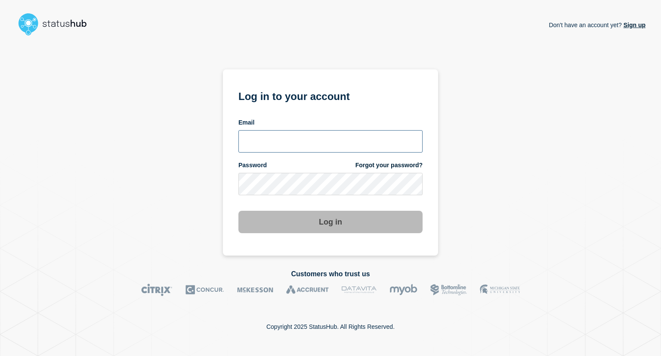
click at [294, 145] on input "email input" at bounding box center [330, 141] width 184 height 22
type input "bash@stibosystems.com"
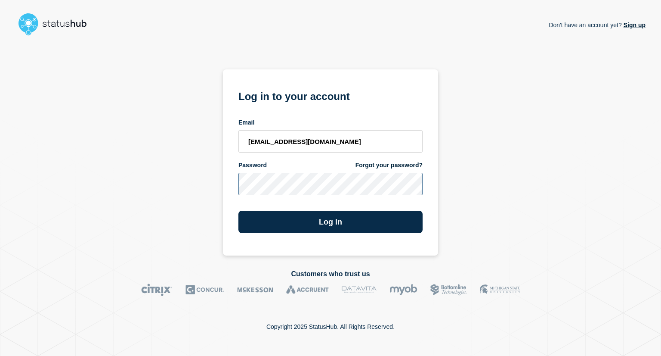
click at [238, 211] on button "Log in" at bounding box center [330, 222] width 184 height 22
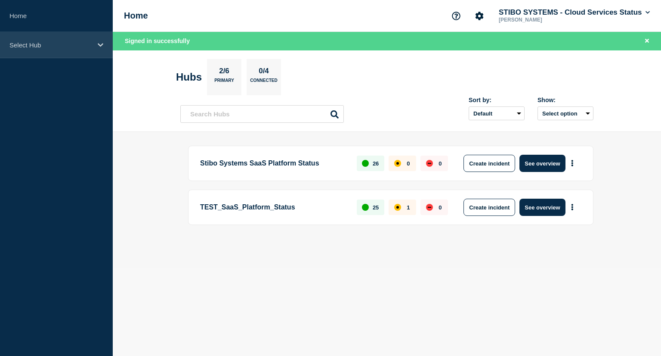
click at [62, 49] on div "Select Hub" at bounding box center [56, 45] width 113 height 26
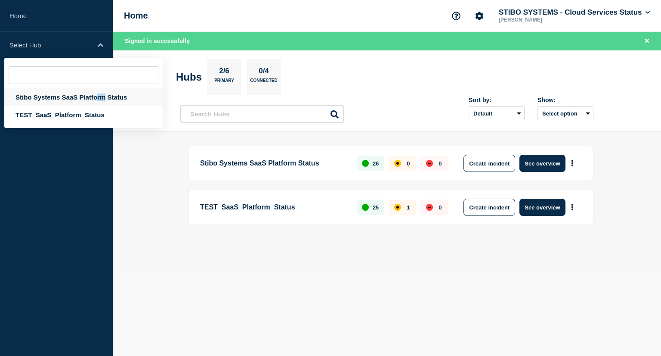
drag, startPoint x: 94, startPoint y: 87, endPoint x: 101, endPoint y: 92, distance: 8.6
click at [101, 92] on div "Stibo Systems SaaS Platform Status TEST_SaaS_Platform_Status" at bounding box center [83, 93] width 158 height 70
click at [101, 92] on div "Stibo Systems SaaS Platform Status" at bounding box center [83, 97] width 158 height 18
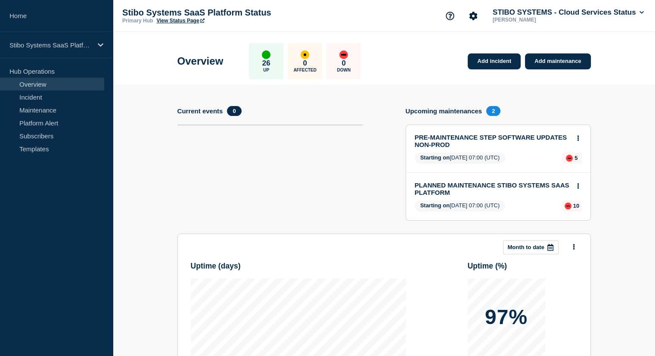
scroll to position [155, 0]
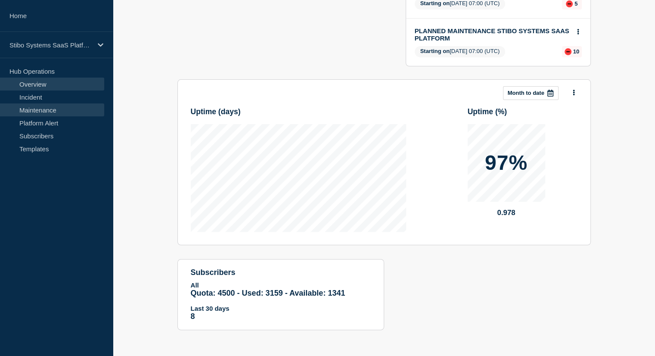
click at [52, 113] on link "Maintenance" at bounding box center [52, 109] width 104 height 13
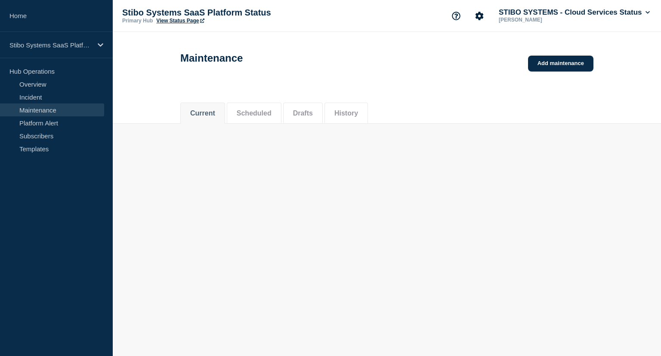
click at [59, 111] on link "Maintenance" at bounding box center [52, 109] width 104 height 13
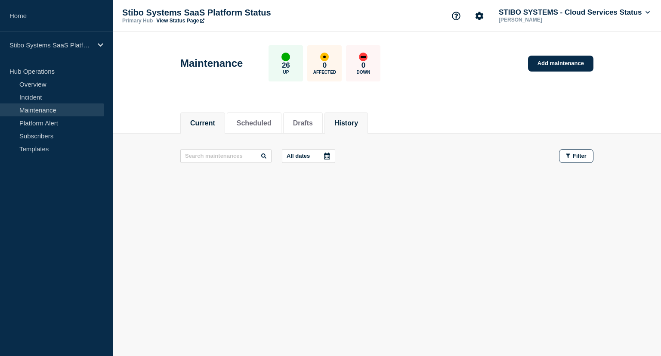
click at [358, 126] on button "History" at bounding box center [346, 123] width 24 height 8
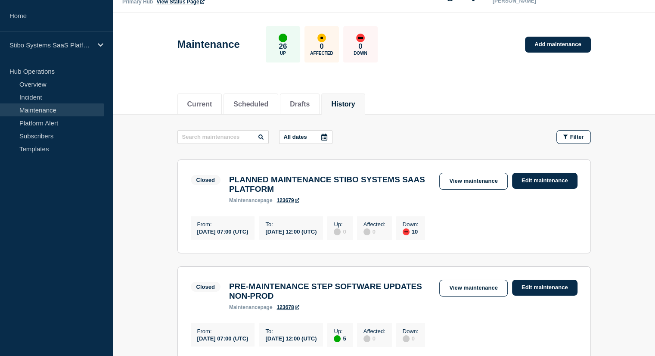
scroll to position [21, 0]
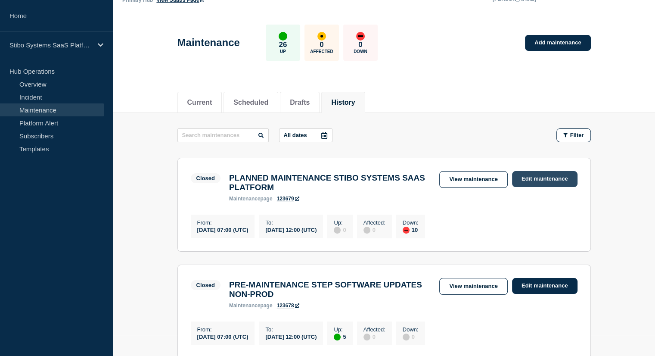
click at [536, 176] on link "Edit maintenance" at bounding box center [544, 179] width 65 height 16
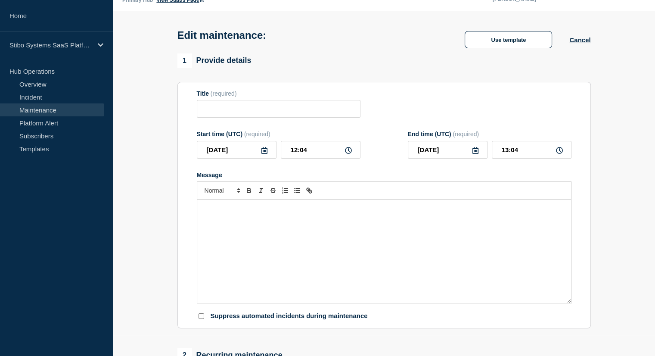
type input "PLANNED MAINTENANCE STIBO SYSTEMS SAAS PLATFORM"
type input "07:00"
type input "12:00"
checkbox input "false"
checkbox input "true"
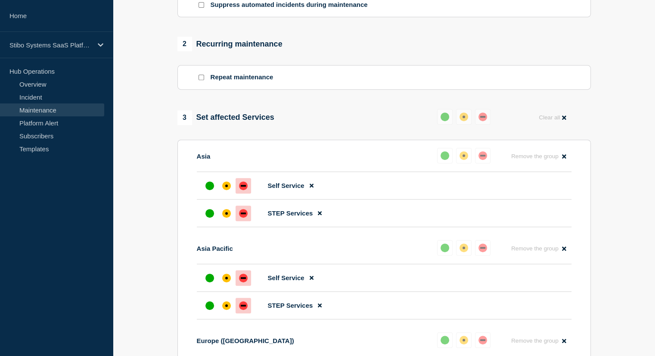
scroll to position [351, 0]
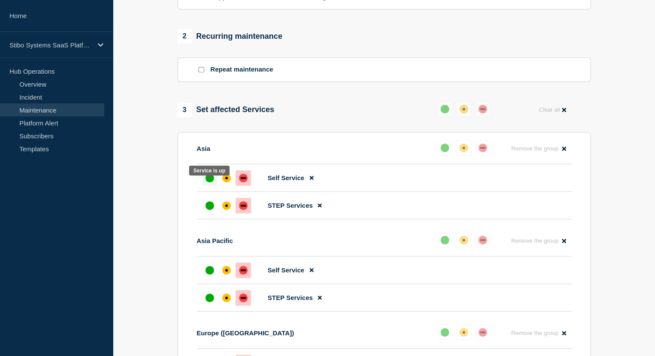
click at [209, 182] on div "up" at bounding box center [209, 177] width 9 height 9
click at [212, 210] on div "up" at bounding box center [209, 205] width 9 height 9
click at [210, 273] on div at bounding box center [209, 269] width 15 height 15
click at [207, 301] on div "up" at bounding box center [209, 297] width 9 height 9
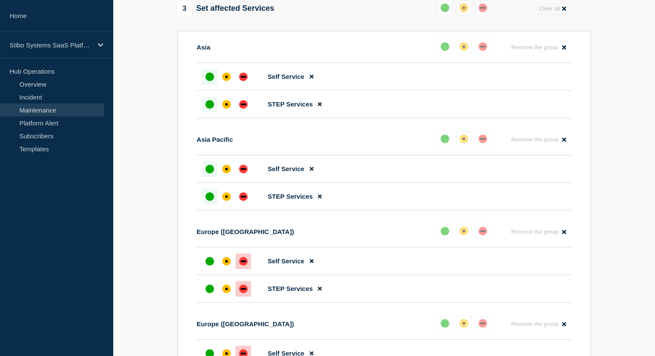
scroll to position [454, 0]
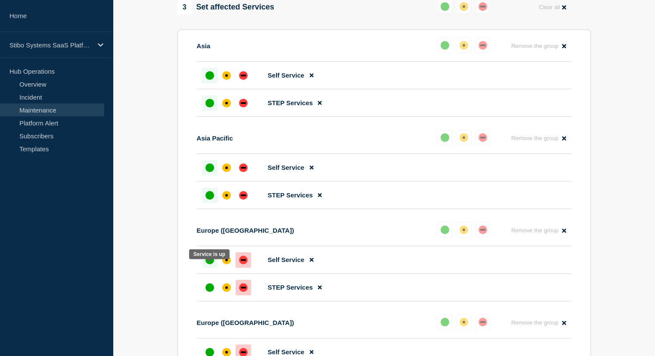
click at [207, 264] on div "up" at bounding box center [209, 259] width 9 height 9
click at [209, 295] on div at bounding box center [209, 286] width 15 height 15
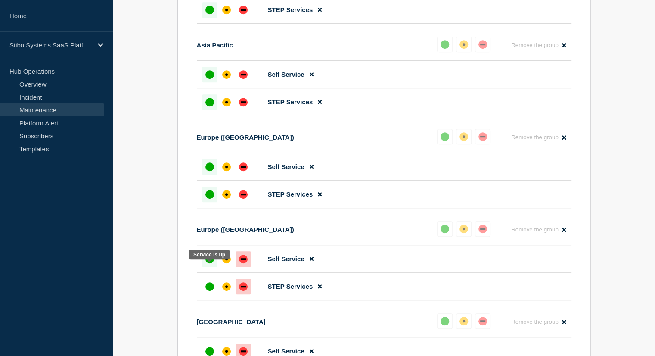
click at [205, 263] on div "up" at bounding box center [209, 258] width 9 height 9
click at [207, 291] on div "up" at bounding box center [209, 286] width 9 height 9
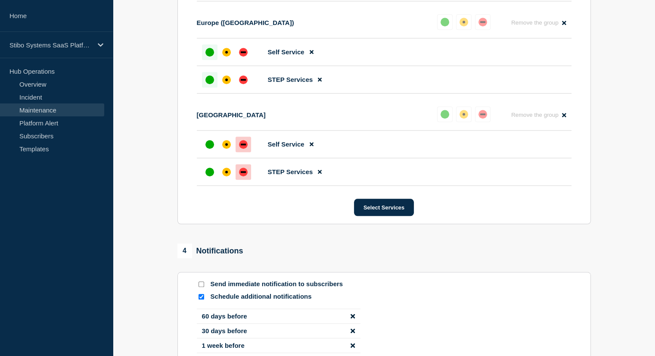
scroll to position [757, 0]
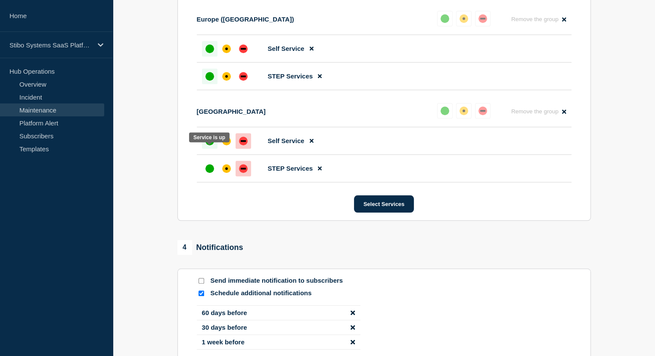
click at [205, 145] on div "up" at bounding box center [209, 140] width 9 height 9
click at [207, 173] on div "up" at bounding box center [209, 168] width 9 height 9
click at [201, 283] on input "Send immediate notification to subscribers" at bounding box center [201, 281] width 6 height 6
checkbox input "true"
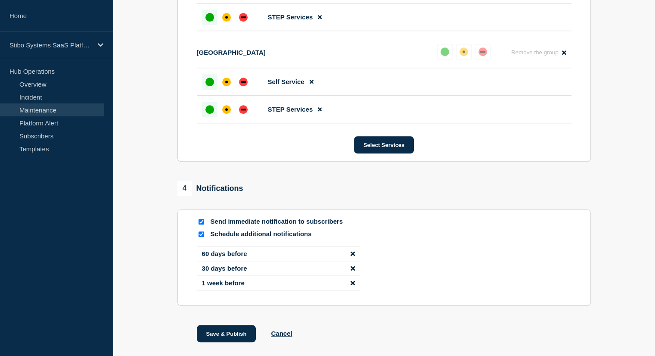
scroll to position [816, 0]
click at [200, 236] on input "Schedule additional notifications" at bounding box center [201, 234] width 6 height 6
checkbox input "false"
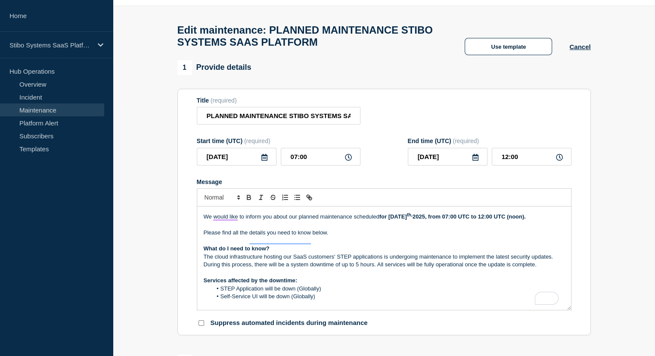
scroll to position [0, 0]
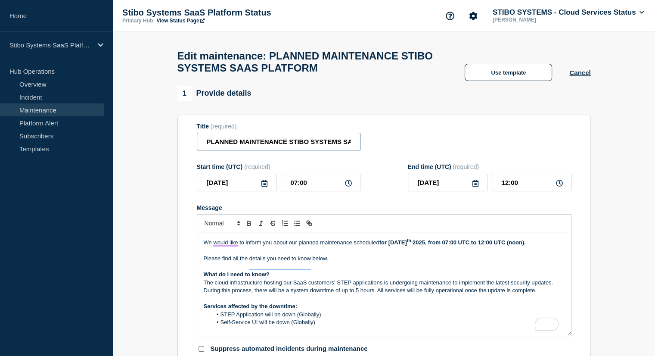
click at [337, 147] on input "PLANNED MAINTENANCE STIBO SYSTEMS SAAS PLATFORM" at bounding box center [279, 142] width 164 height 18
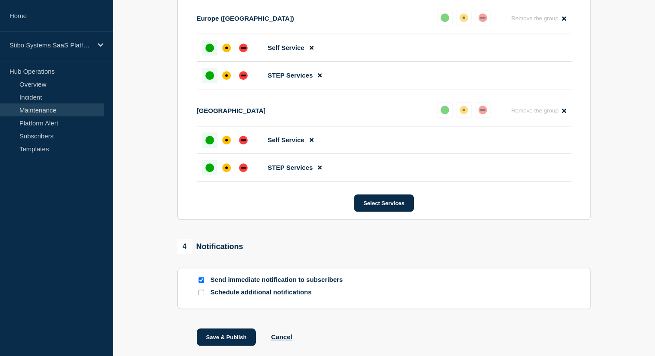
scroll to position [829, 0]
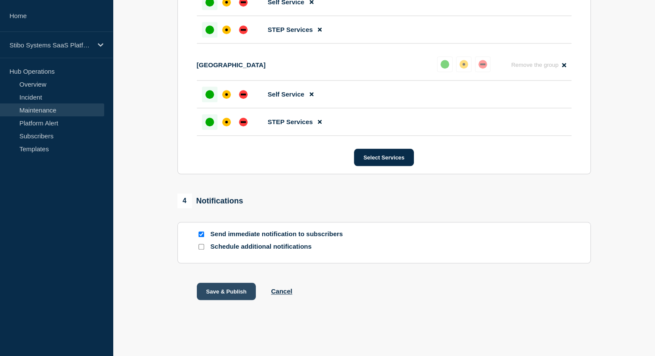
type input "[Completed] - PLANNED MAINTENANCE STIBO SYSTEMS SAAS PLATFORM"
click at [233, 288] on button "Save & Publish" at bounding box center [226, 290] width 59 height 17
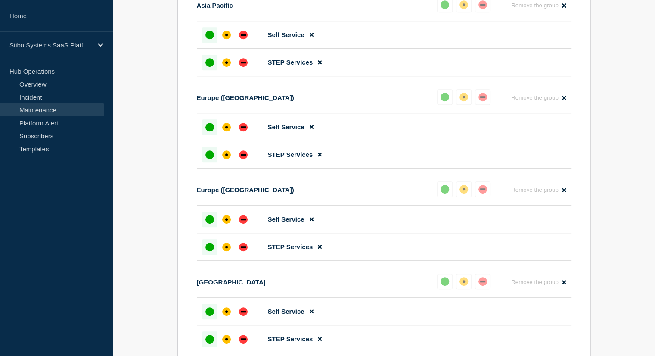
scroll to position [381, 0]
